Goal: Communication & Community: Connect with others

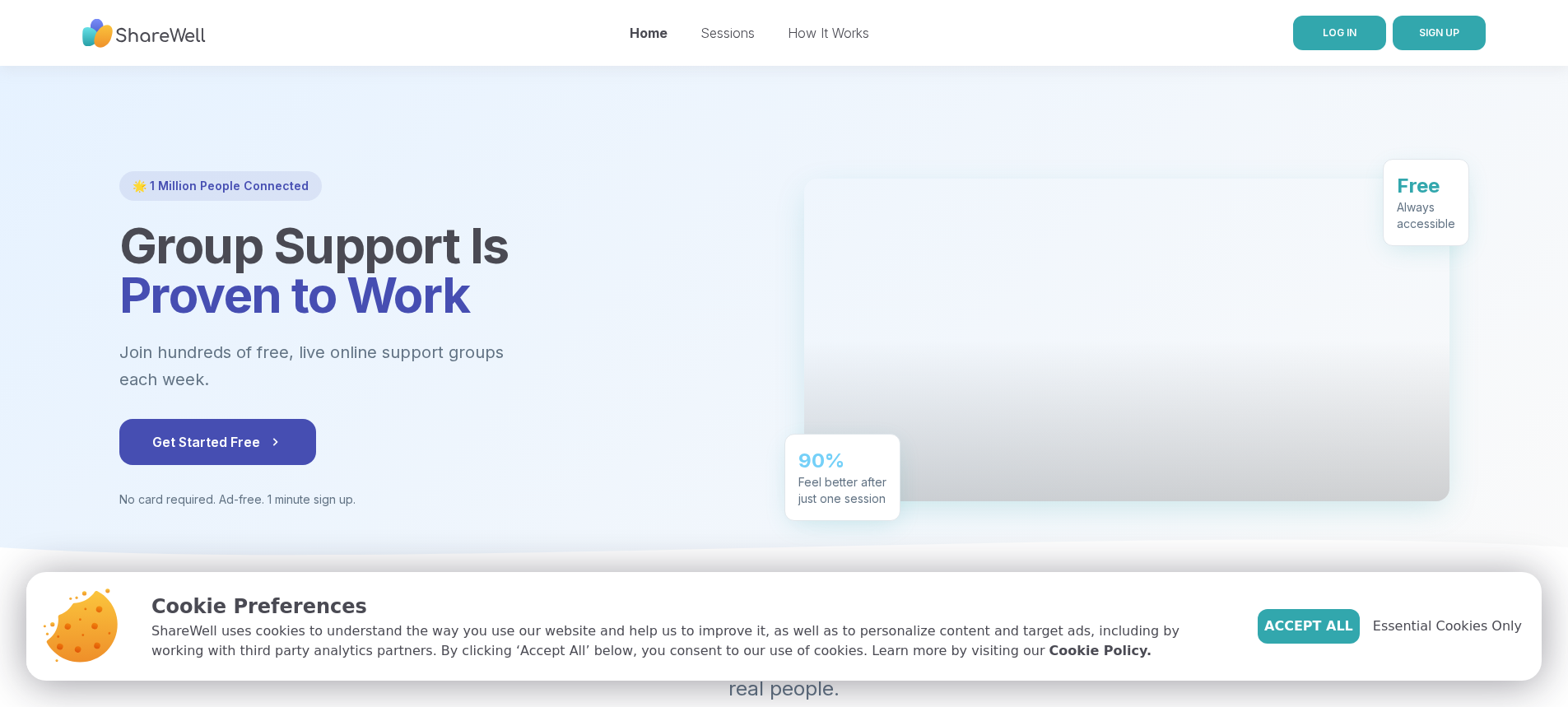
click at [1350, 41] on link "LOG IN" at bounding box center [1340, 33] width 93 height 35
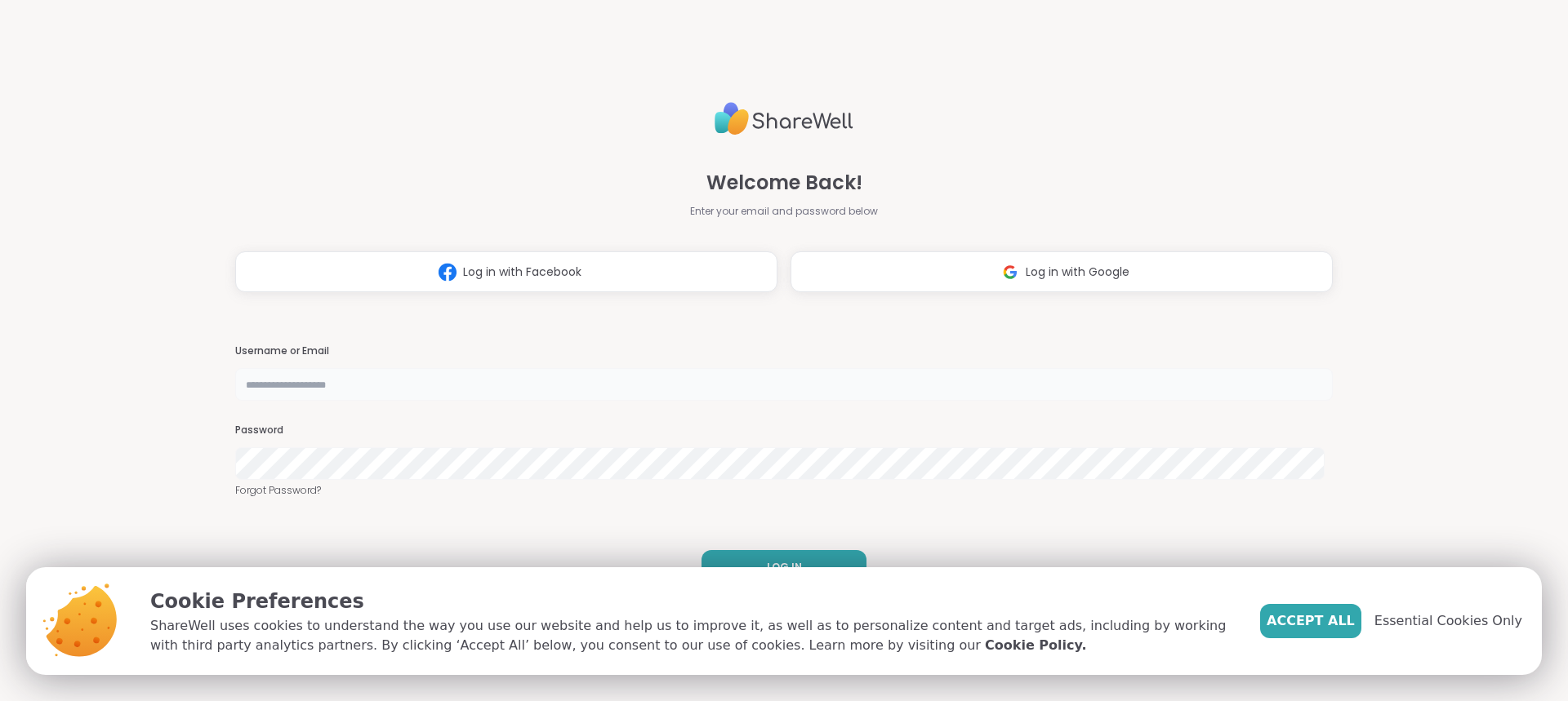
type input "*******"
click at [1413, 626] on span "Essential Cookies Only" at bounding box center [1449, 621] width 147 height 19
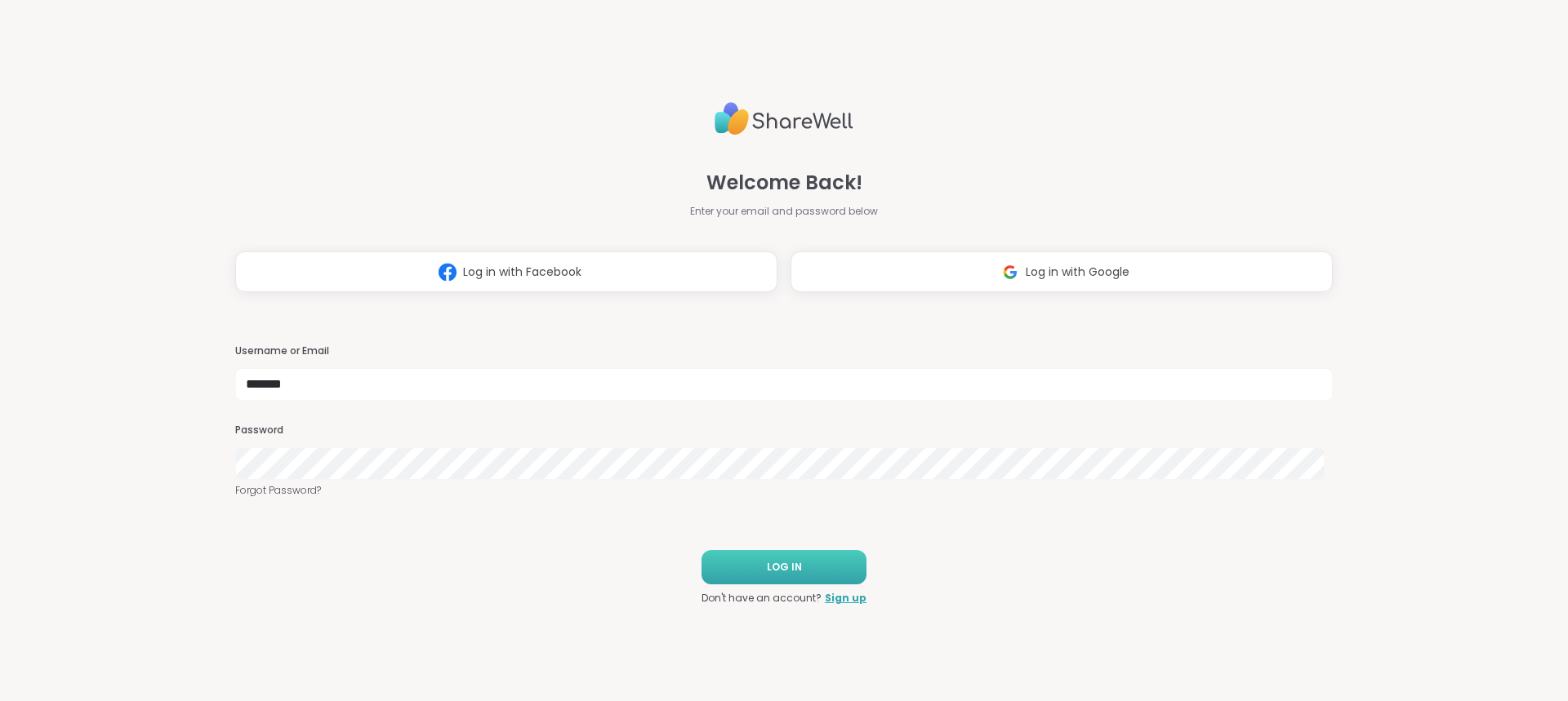
click at [747, 569] on button "LOG IN" at bounding box center [784, 567] width 165 height 34
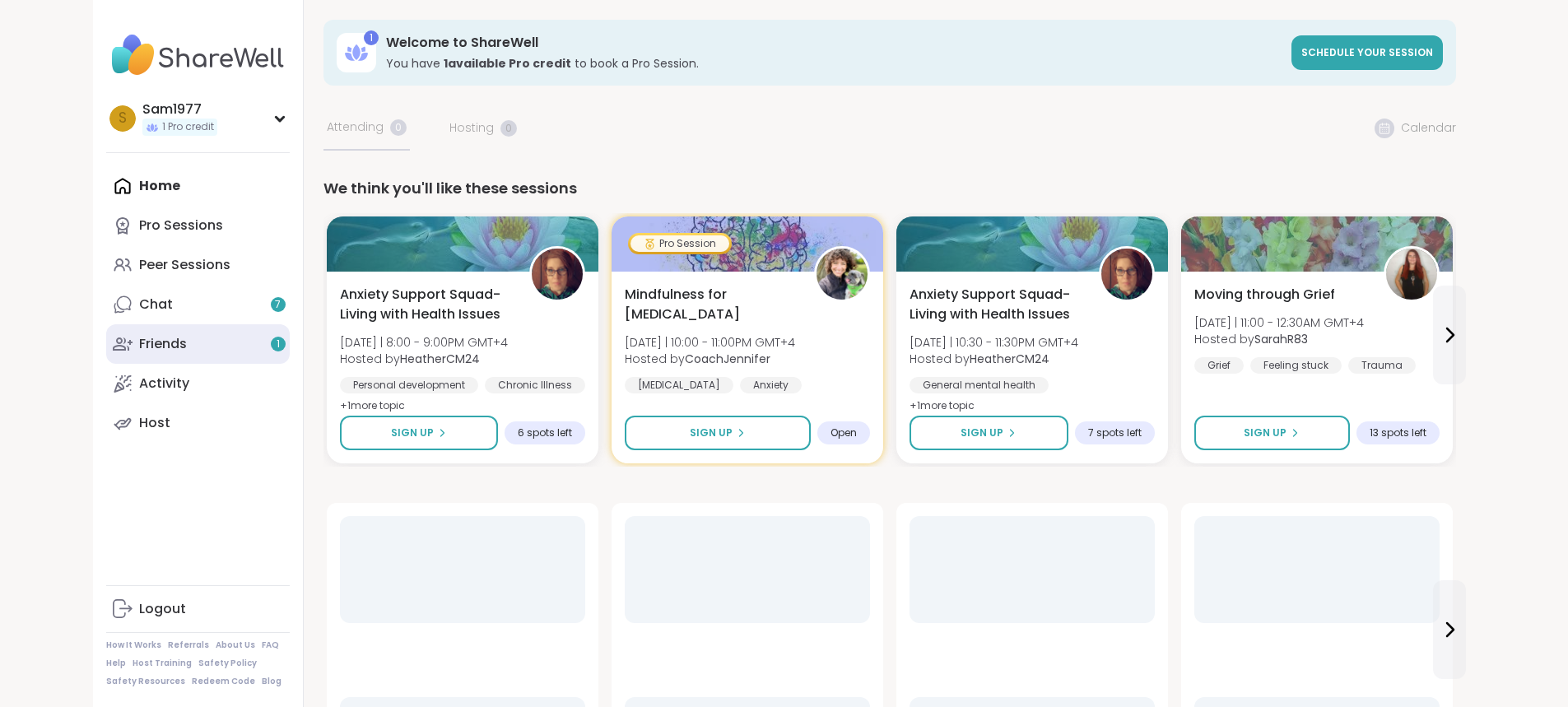
click at [125, 337] on link "Friends 1" at bounding box center [197, 344] width 183 height 40
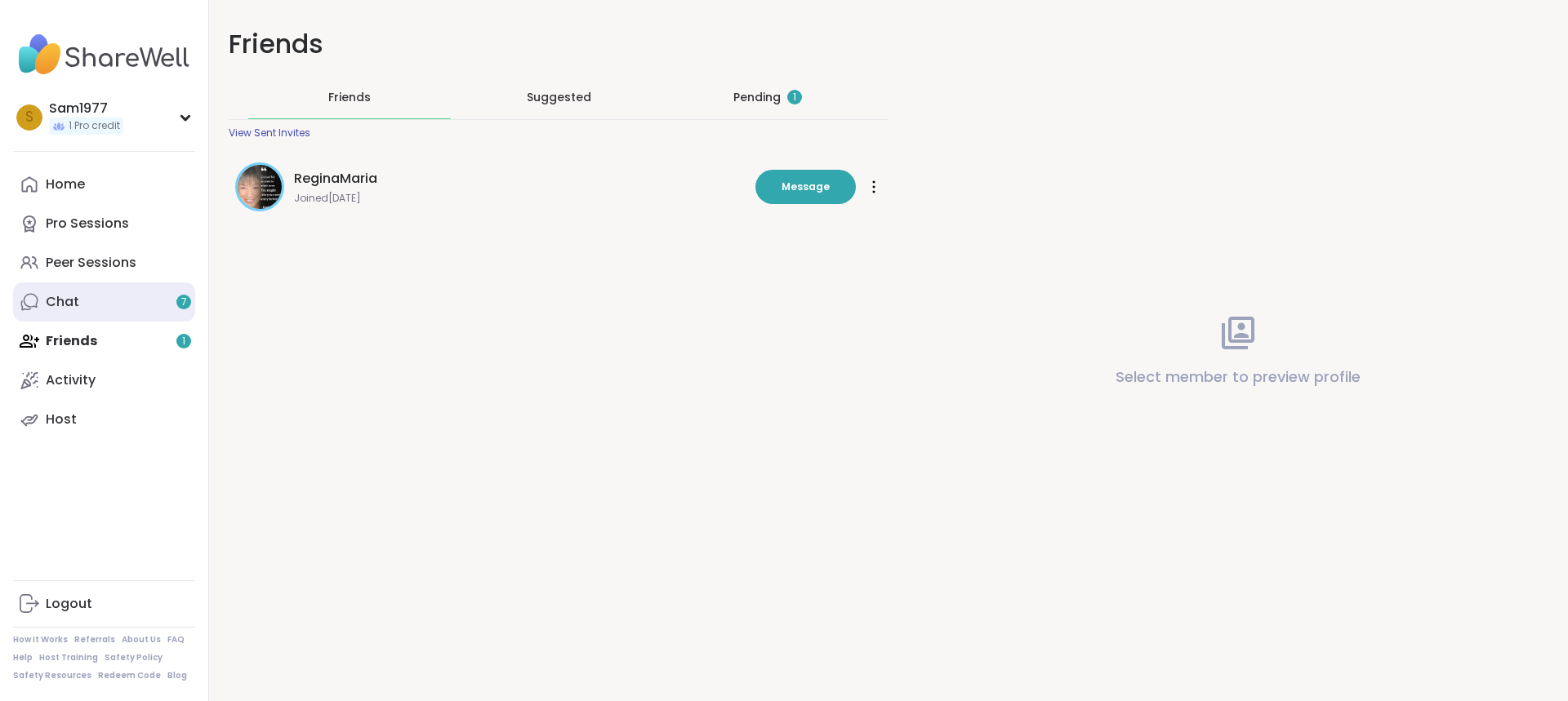
click at [102, 303] on link "Chat 7" at bounding box center [104, 302] width 182 height 39
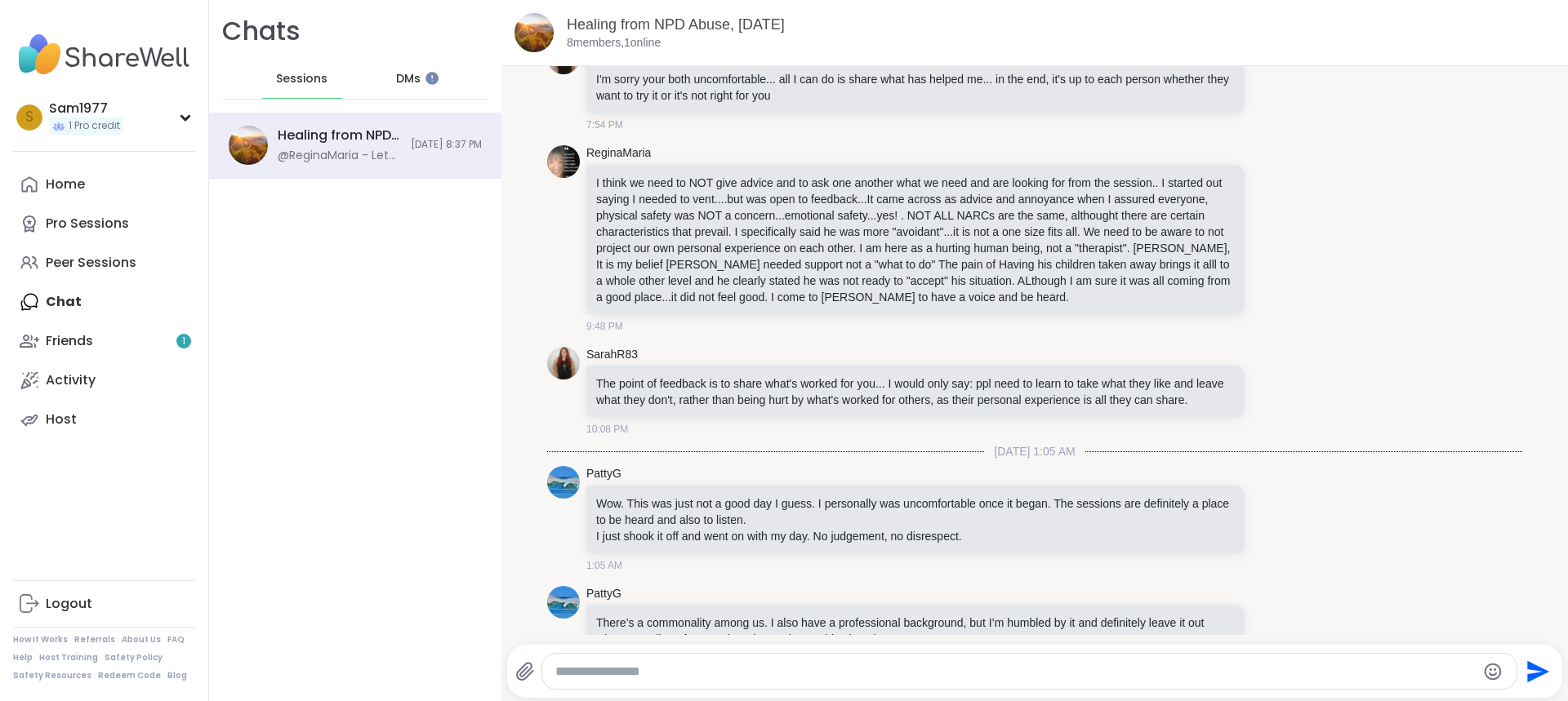
scroll to position [1632, 0]
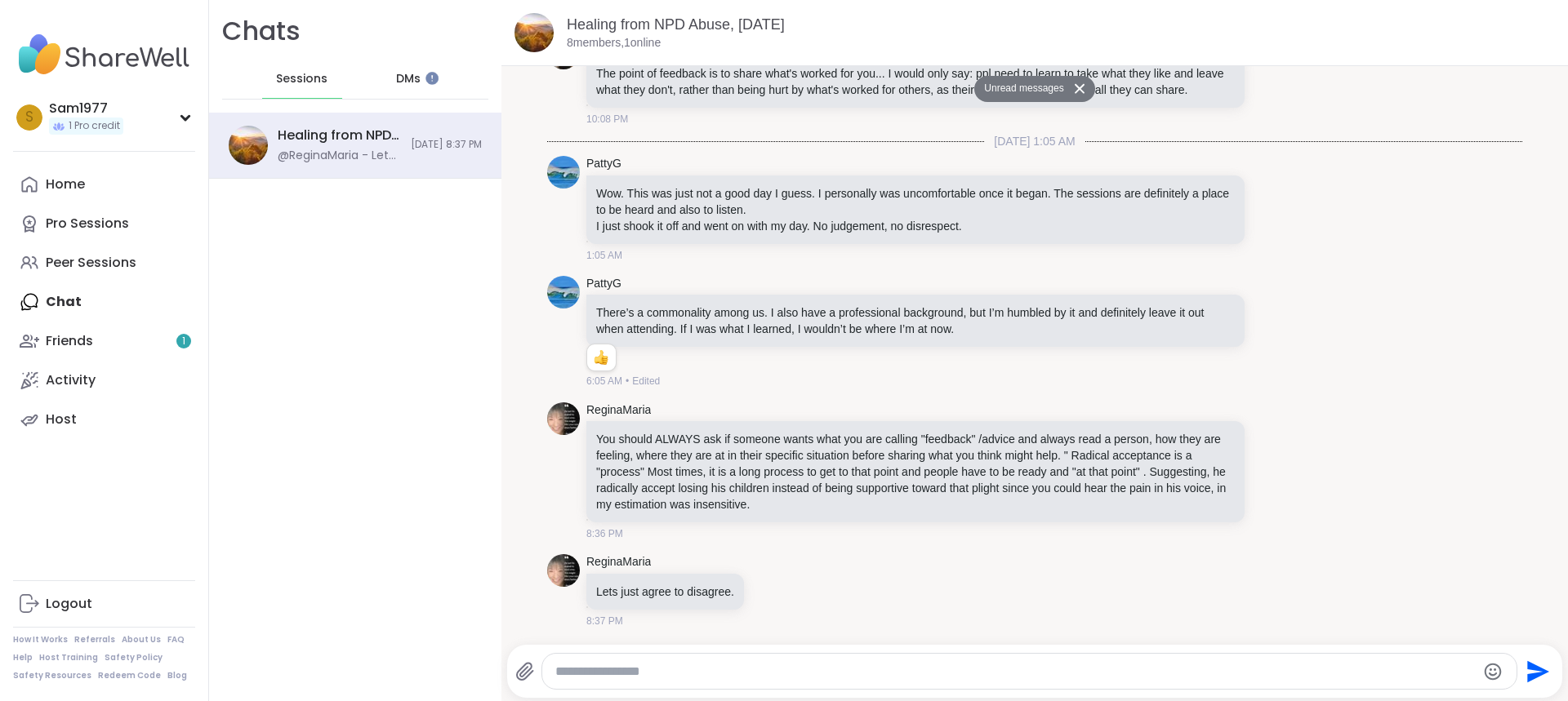
drag, startPoint x: 771, startPoint y: 672, endPoint x: 718, endPoint y: 672, distance: 53.0
click at [718, 672] on textarea "Type your message" at bounding box center [1016, 671] width 921 height 17
click at [113, 333] on link "Friends 1" at bounding box center [104, 341] width 182 height 39
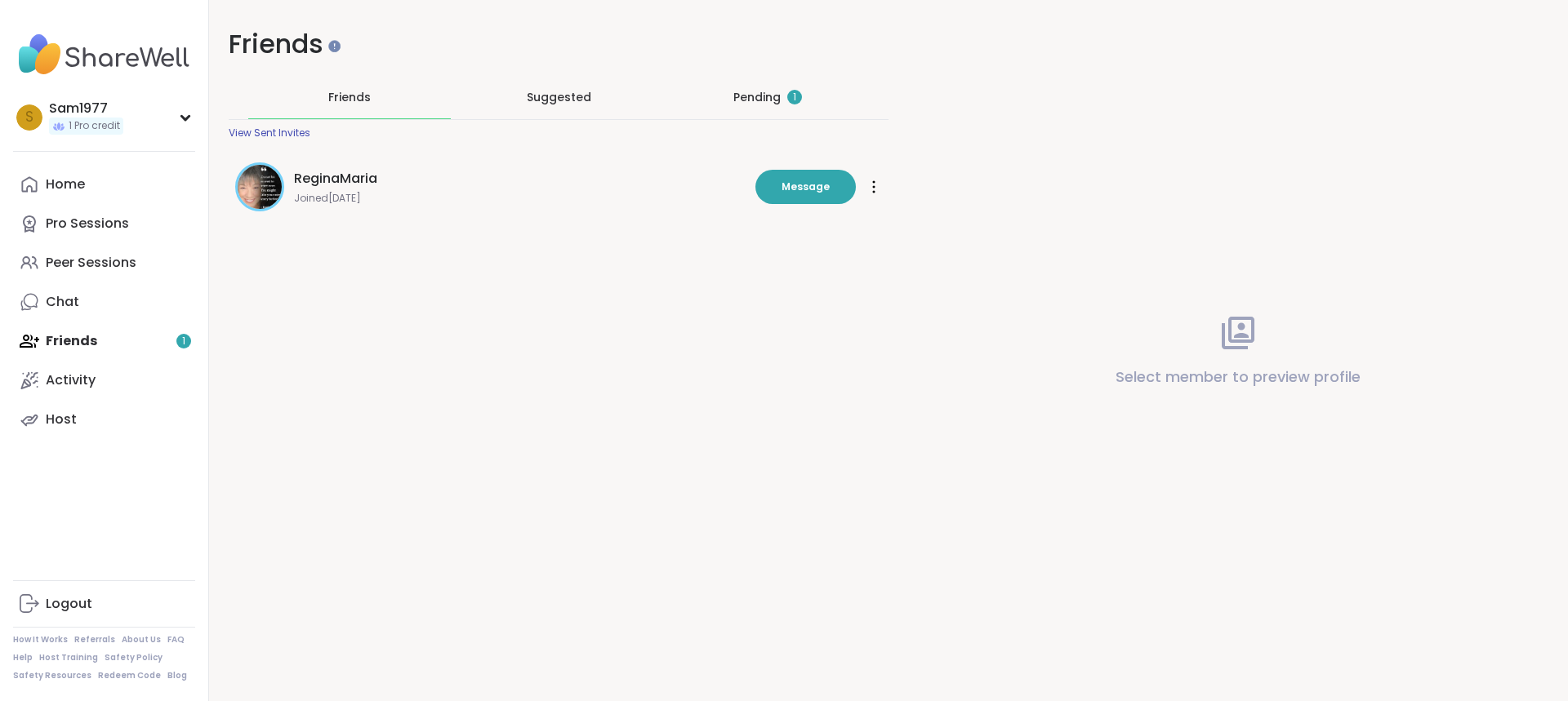
click at [759, 111] on div "Pending 1" at bounding box center [767, 97] width 203 height 42
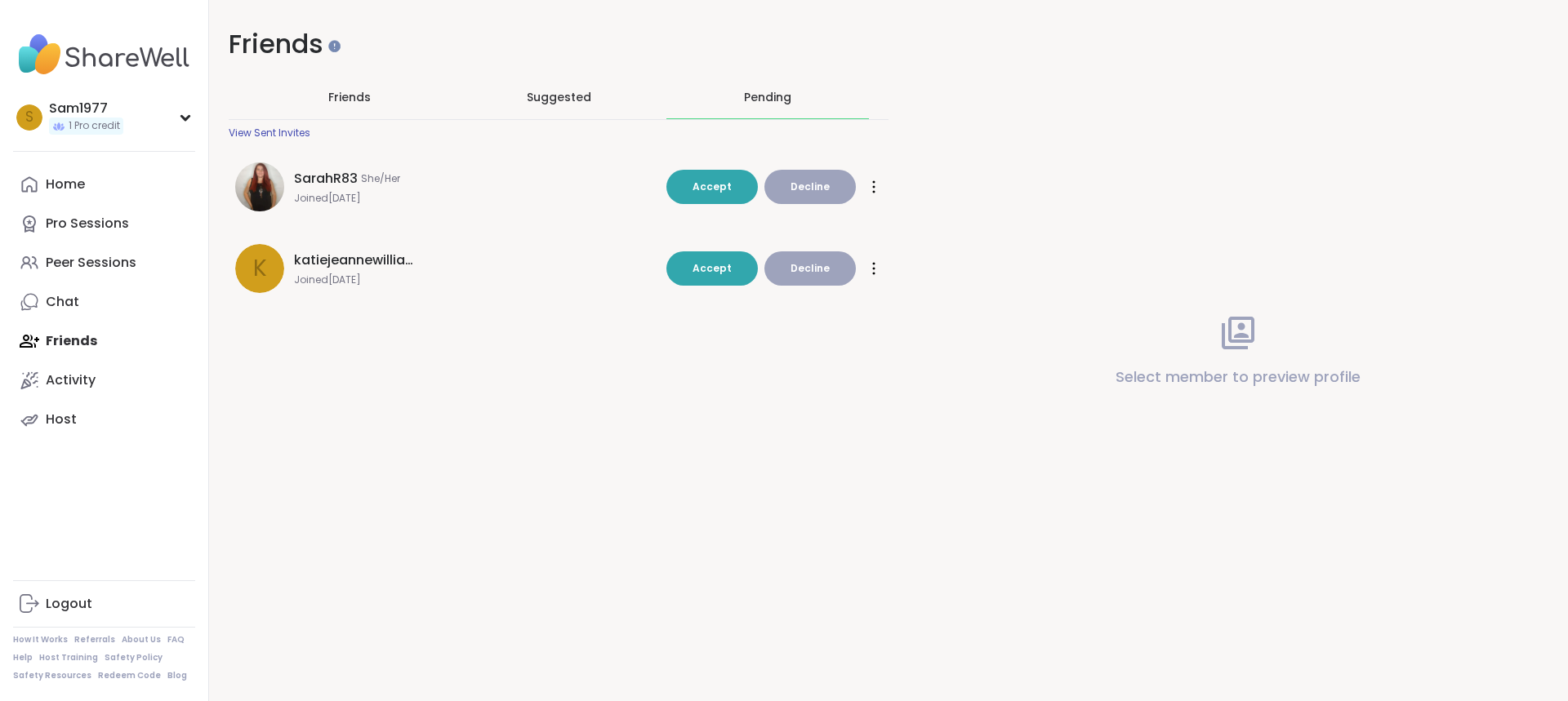
click at [815, 194] on button "Decline" at bounding box center [810, 187] width 91 height 34
click at [805, 268] on span "Decline" at bounding box center [810, 268] width 40 height 15
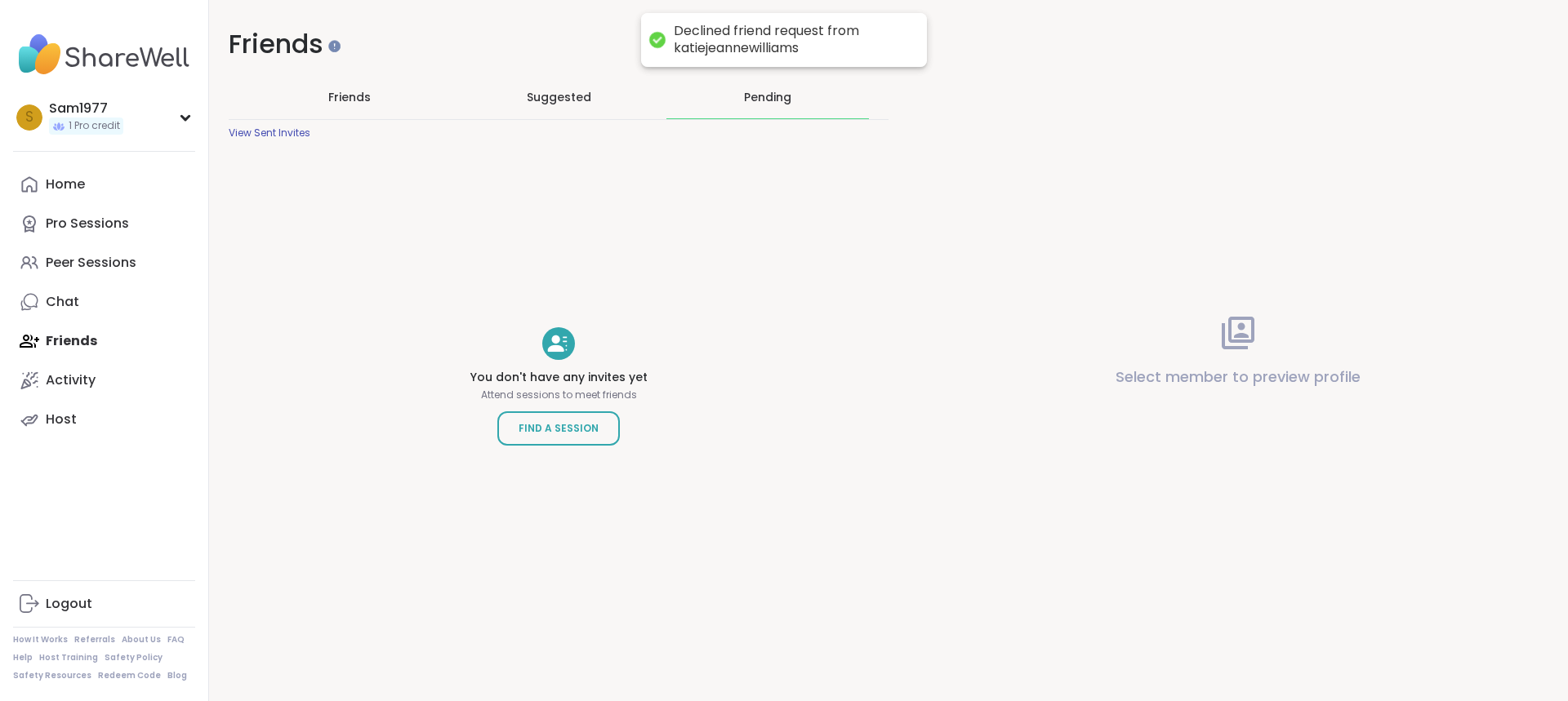
click at [359, 100] on span "Friends" at bounding box center [349, 97] width 42 height 17
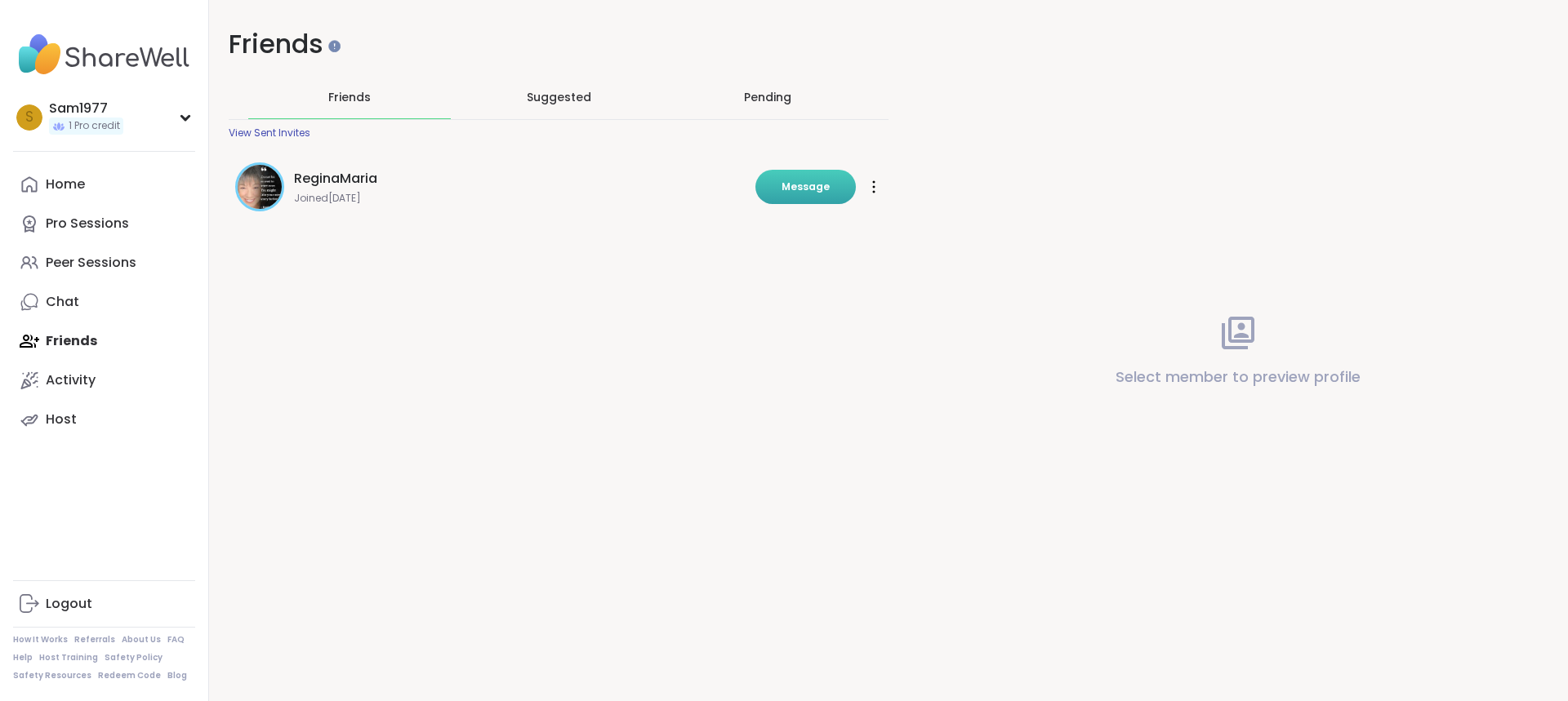
click at [816, 190] on span "Message" at bounding box center [805, 187] width 48 height 15
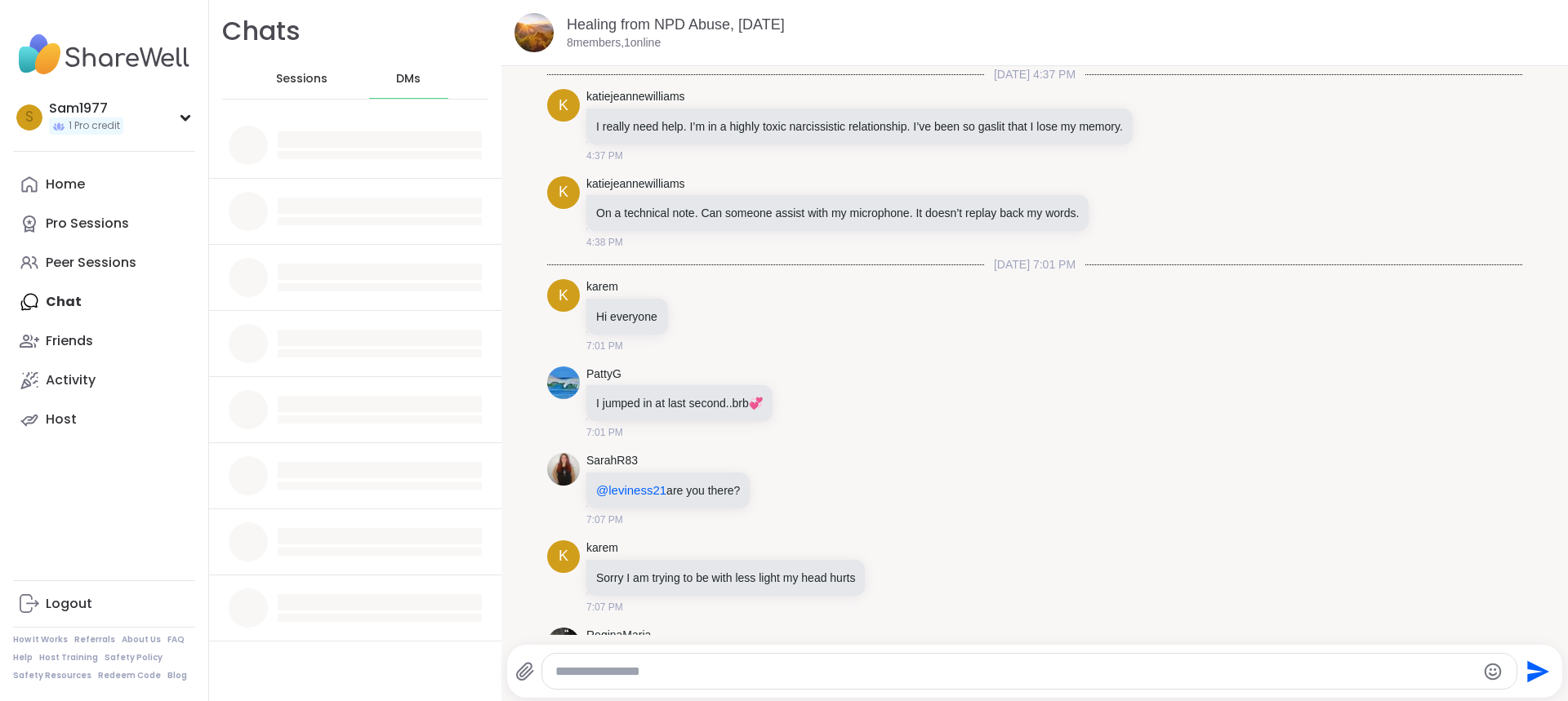
scroll to position [1576, 0]
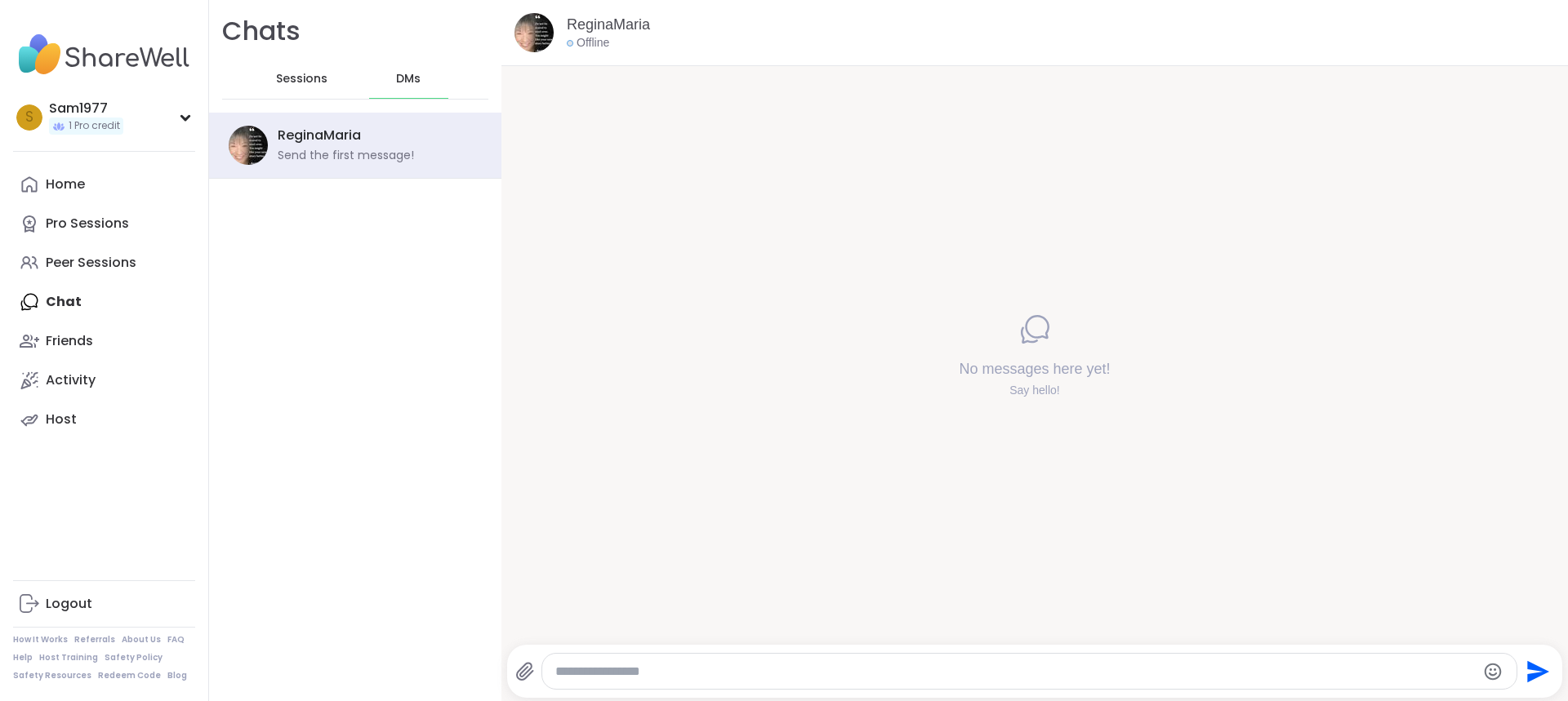
click at [677, 668] on textarea "Type your message" at bounding box center [1016, 671] width 921 height 17
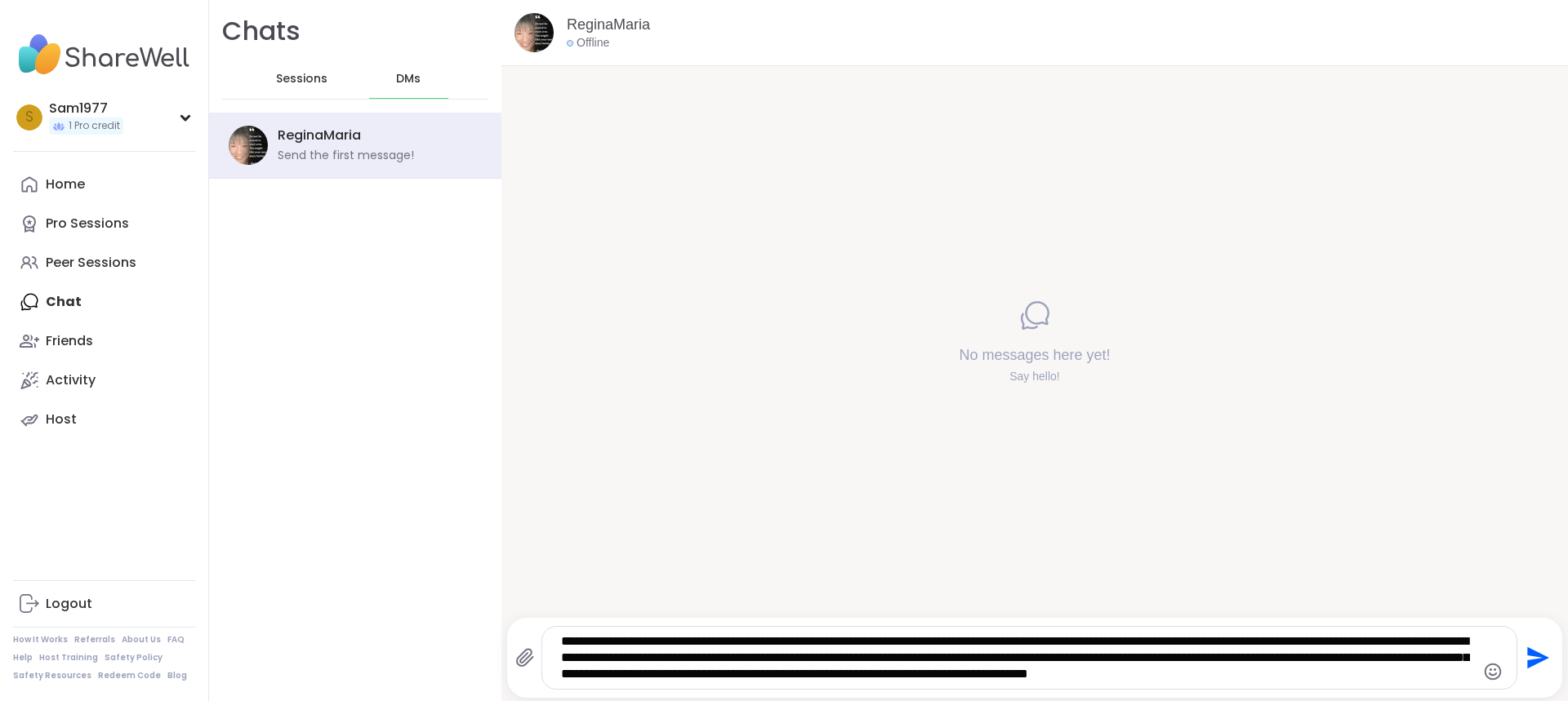
click at [1398, 679] on textarea "**********" at bounding box center [1015, 658] width 909 height 49
type textarea "**********"
click at [1529, 655] on icon "Send" at bounding box center [1538, 658] width 22 height 22
